Goal: Transaction & Acquisition: Purchase product/service

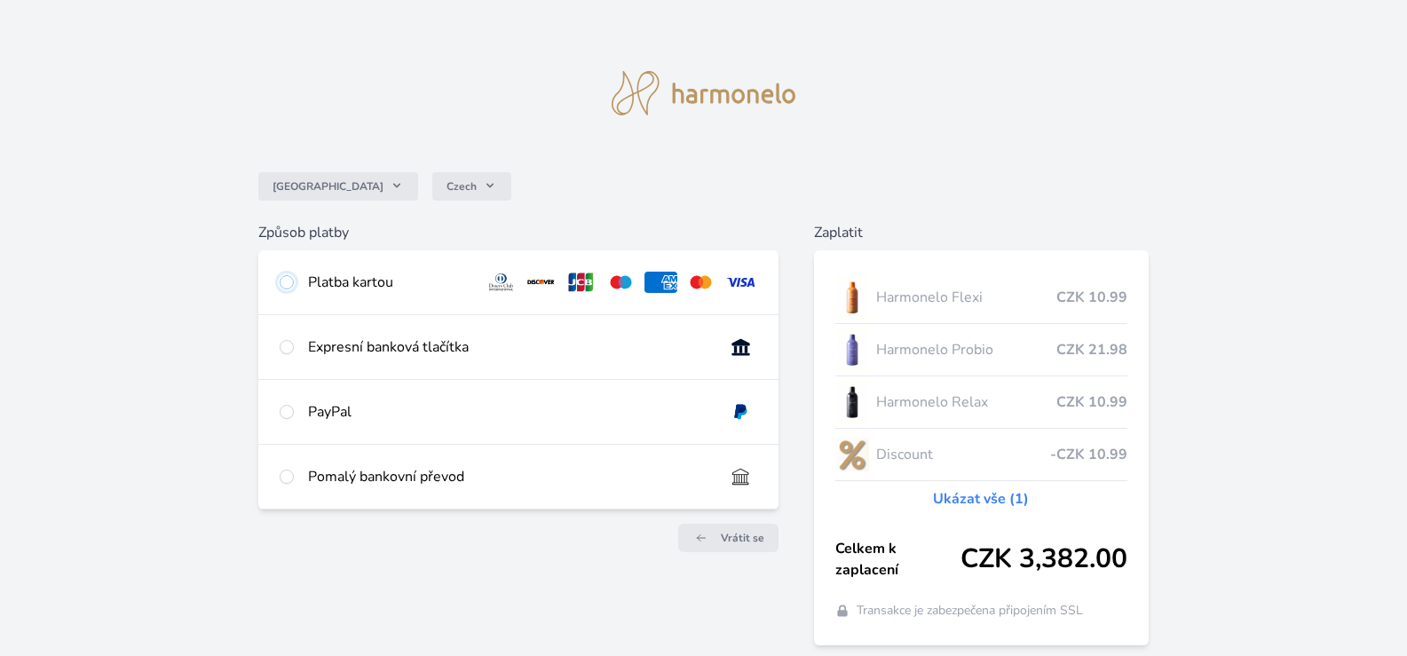
click at [289, 281] on input "radio" at bounding box center [287, 282] width 14 height 14
radio input "true"
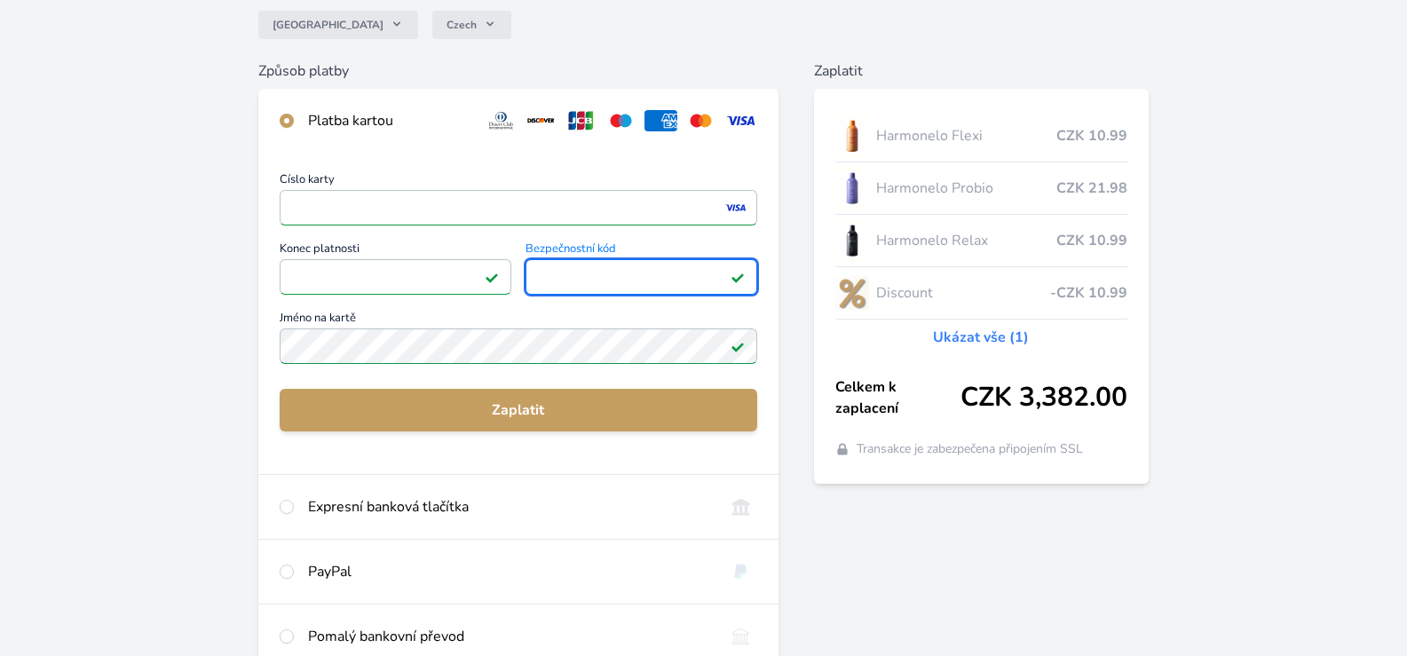
scroll to position [178, 0]
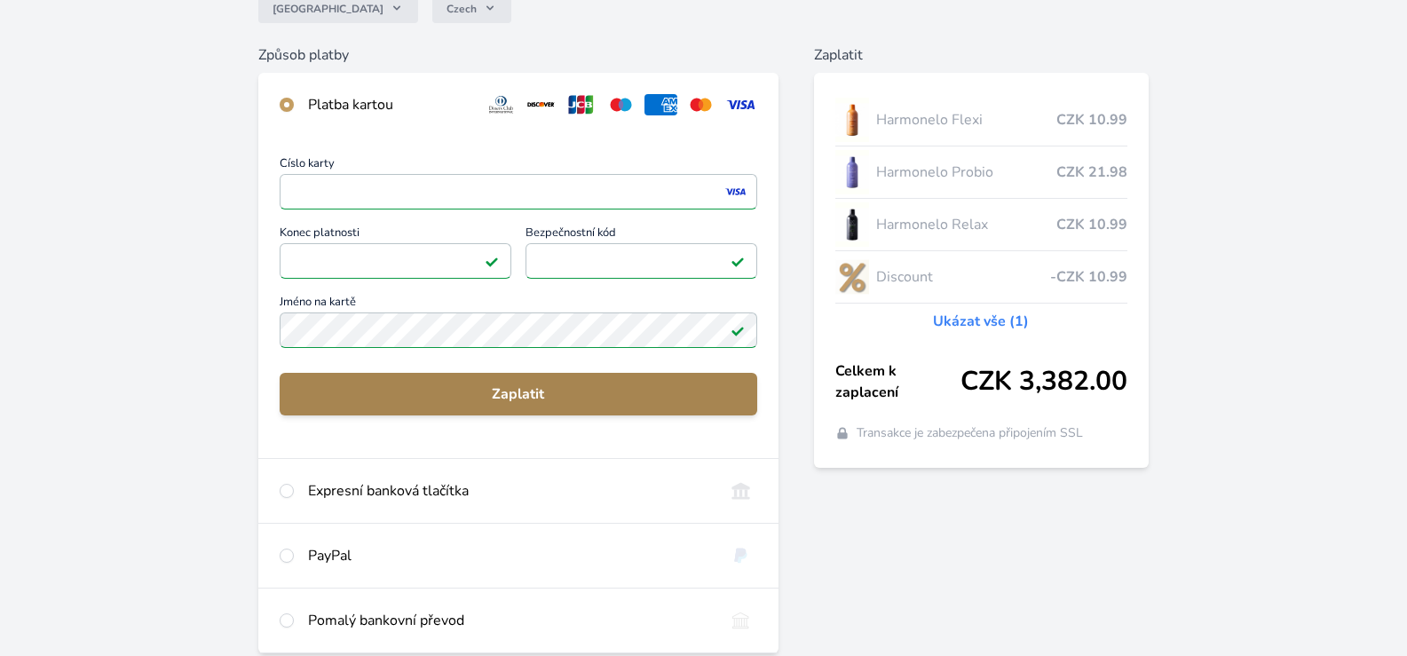
click at [512, 387] on span "Zaplatit" at bounding box center [518, 394] width 449 height 21
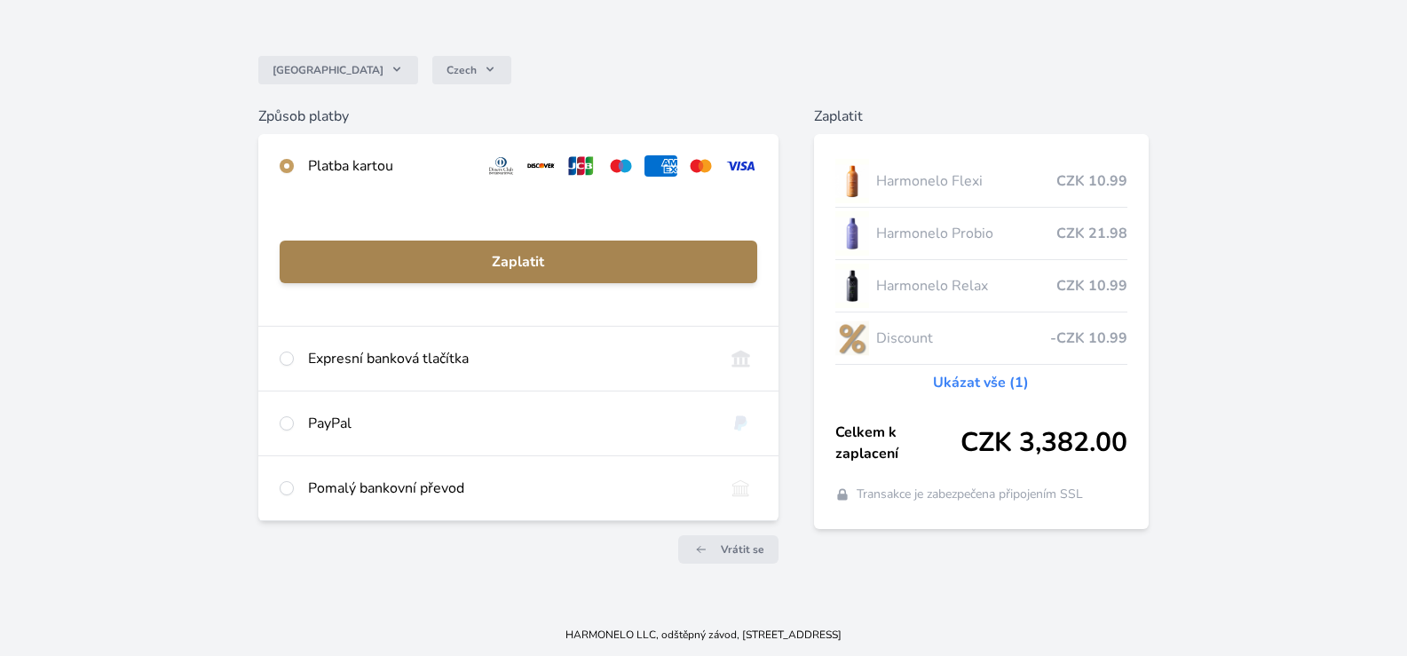
scroll to position [116, 0]
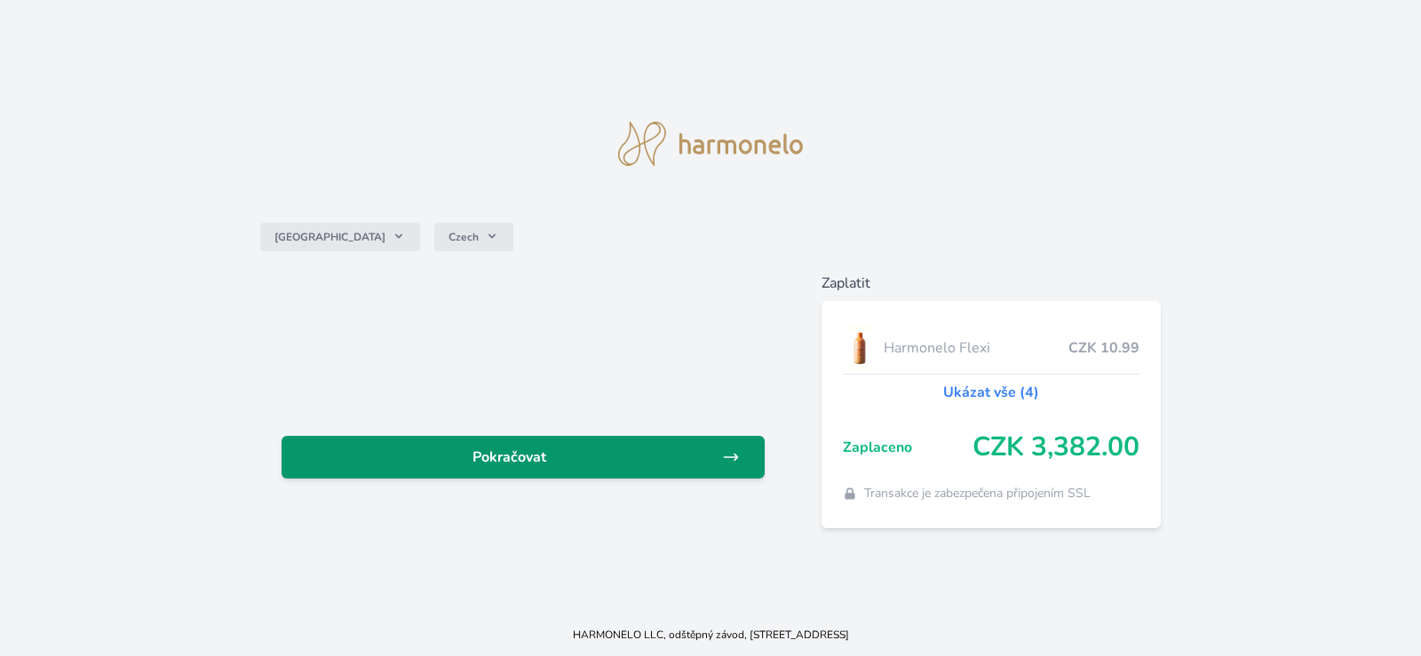
click at [534, 454] on span "Pokračovat" at bounding box center [509, 457] width 426 height 21
